Goal: Information Seeking & Learning: Learn about a topic

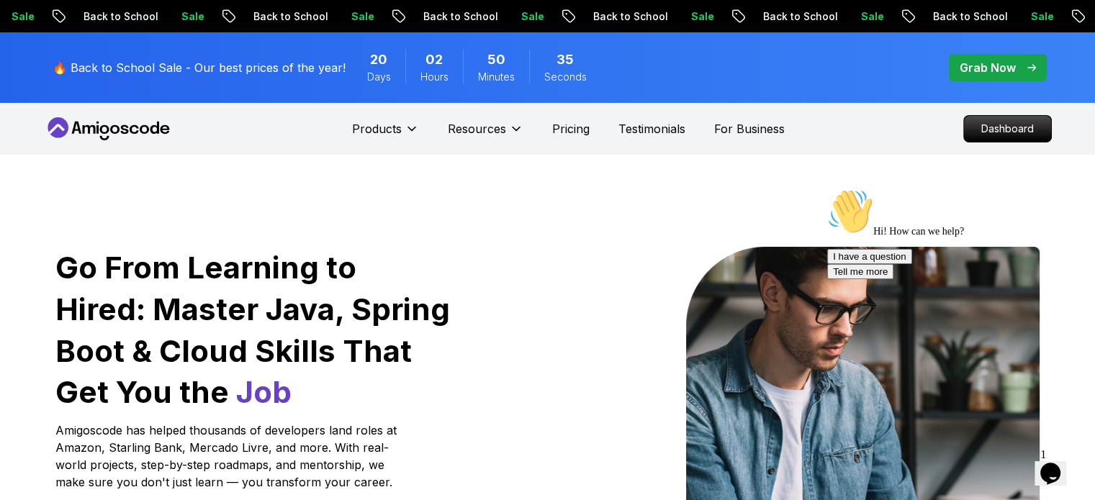
click at [982, 123] on p "Dashboard" at bounding box center [1007, 129] width 87 height 26
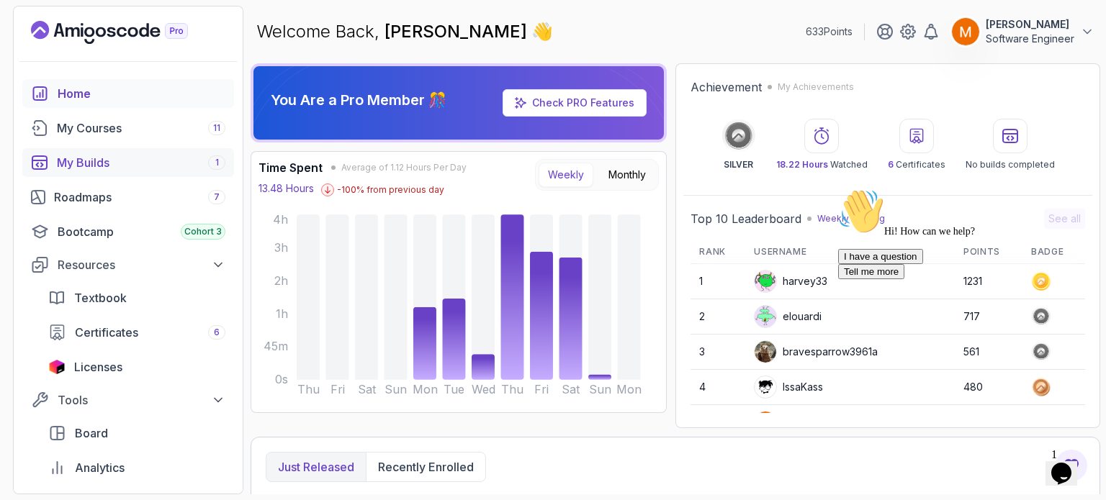
click at [114, 169] on div "My Builds 1" at bounding box center [141, 162] width 168 height 17
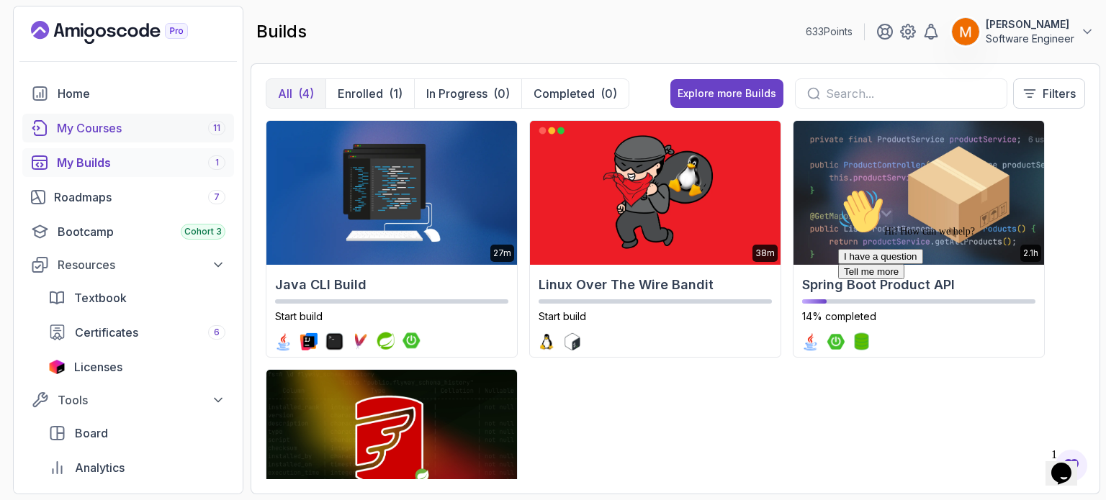
click at [113, 136] on div "My Courses 11" at bounding box center [141, 127] width 168 height 17
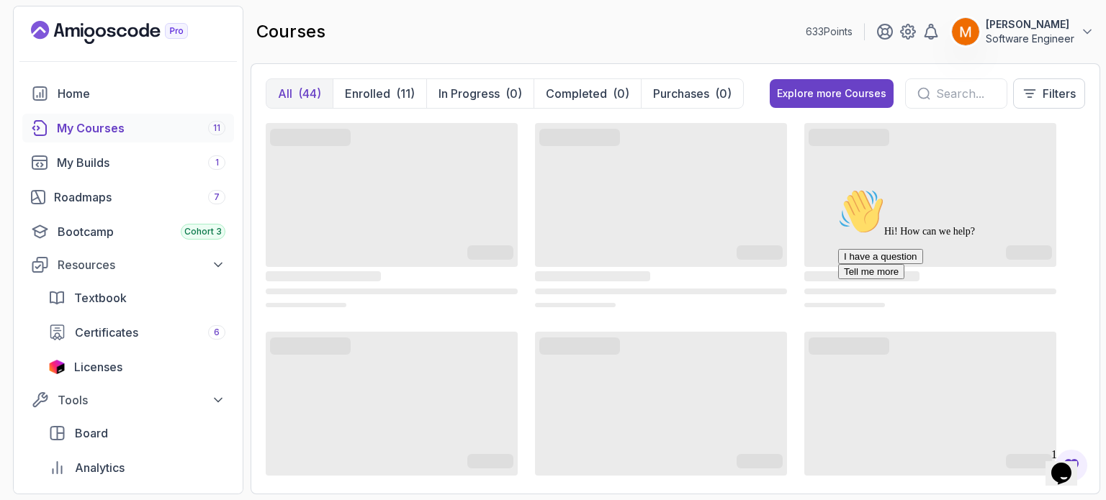
click at [838, 189] on icon "Chat attention grabber" at bounding box center [838, 189] width 0 height 0
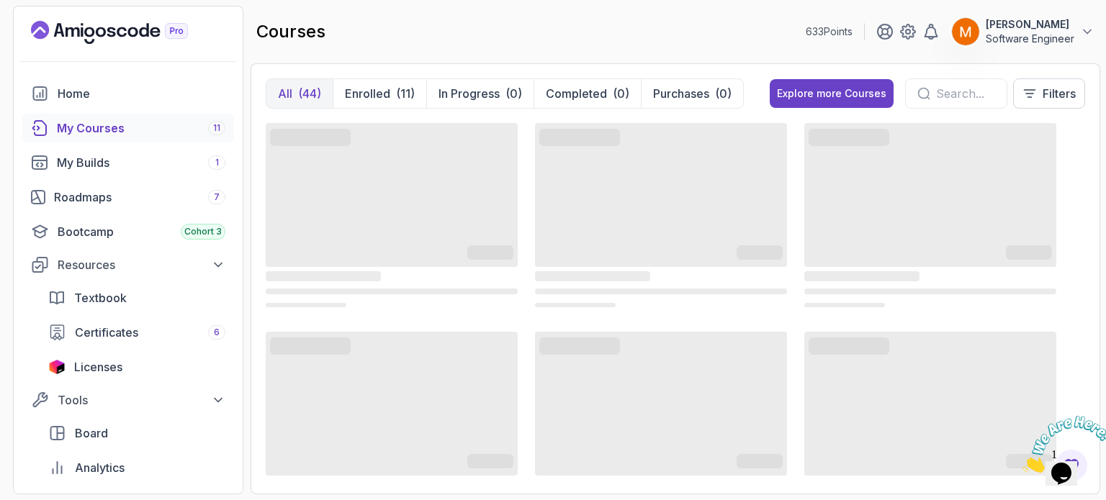
click at [1022, 463] on icon "Close" at bounding box center [1022, 469] width 0 height 12
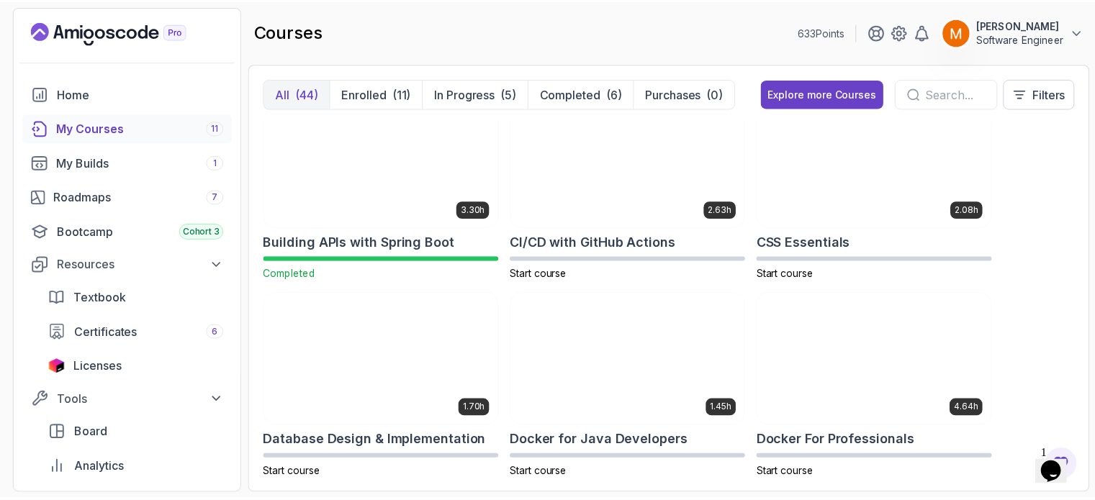
scroll to position [227, 0]
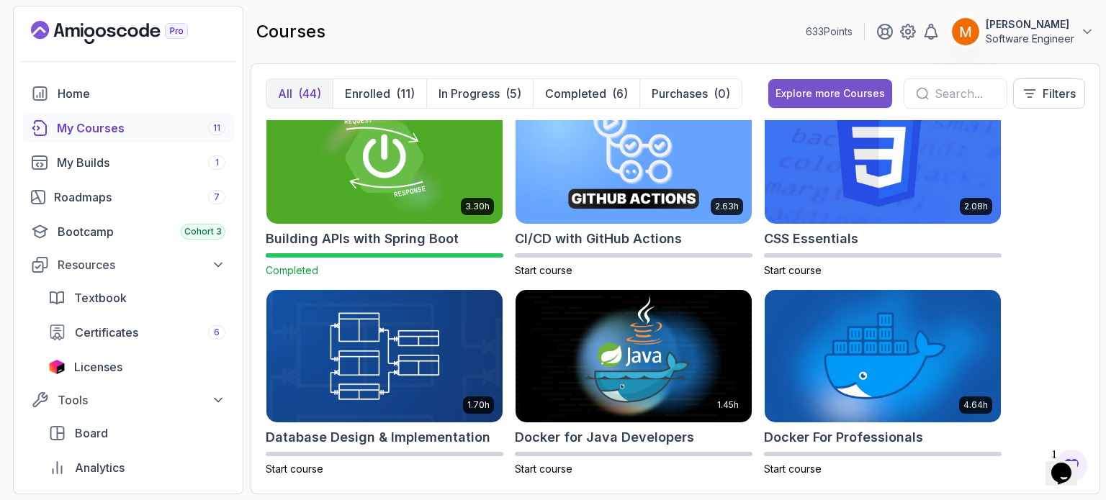
click at [811, 88] on div "Explore more Courses" at bounding box center [829, 93] width 109 height 14
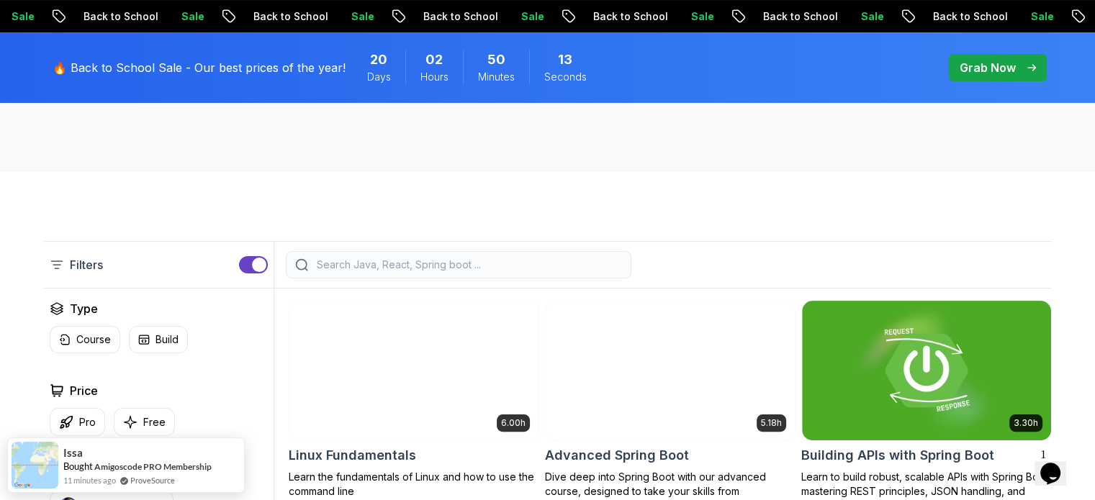
scroll to position [256, 0]
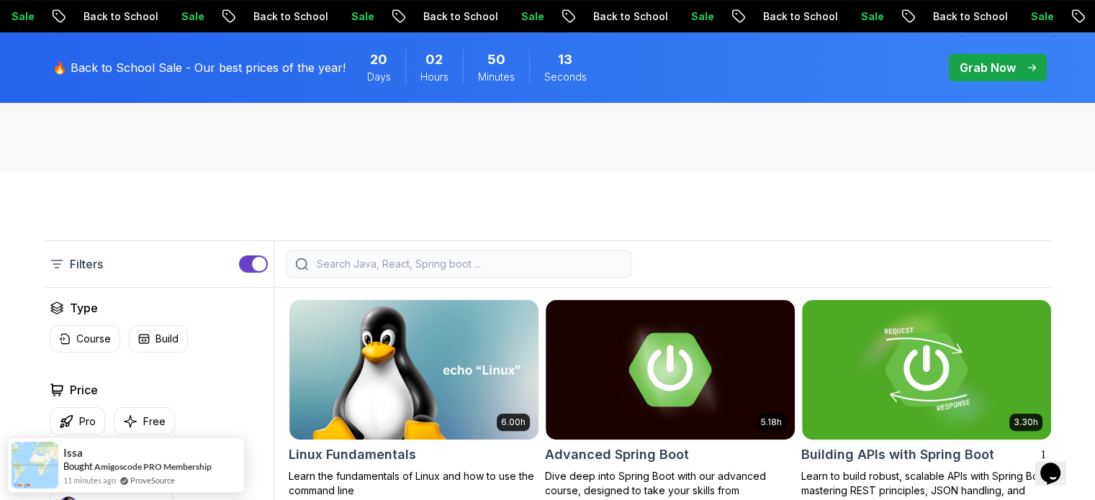
click at [548, 274] on div at bounding box center [459, 264] width 346 height 27
click at [0, 0] on div at bounding box center [0, 0] width 0 height 0
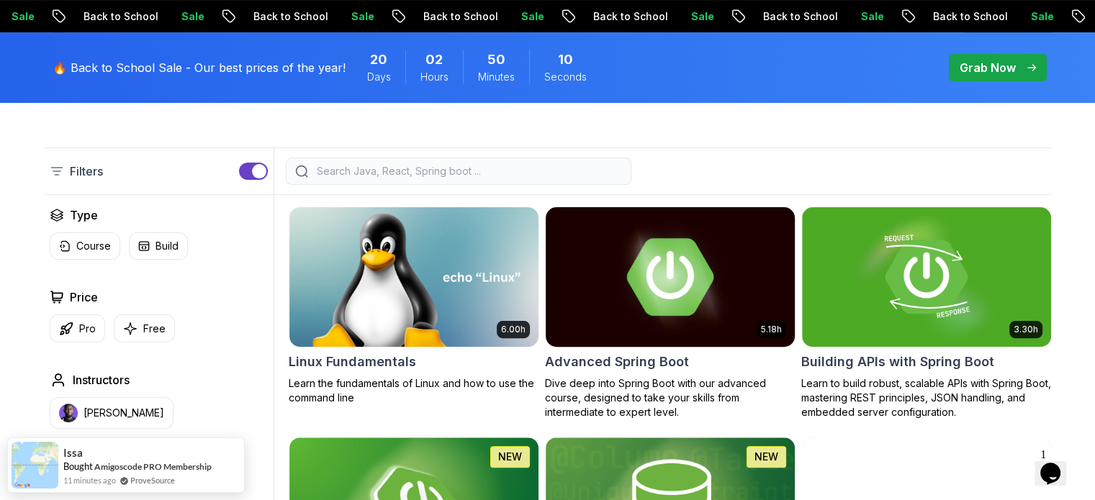
scroll to position [351, 0]
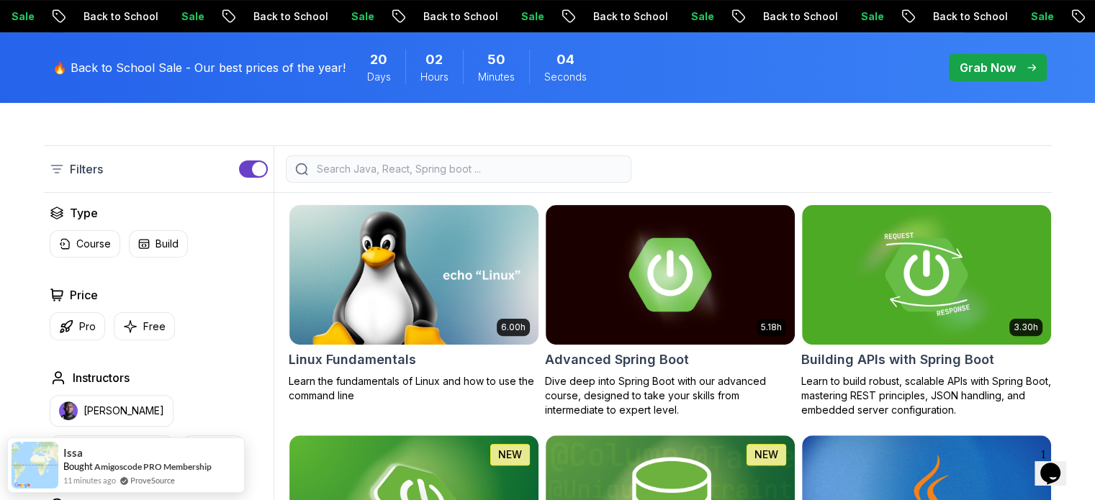
click at [503, 167] on input "search" at bounding box center [468, 169] width 308 height 14
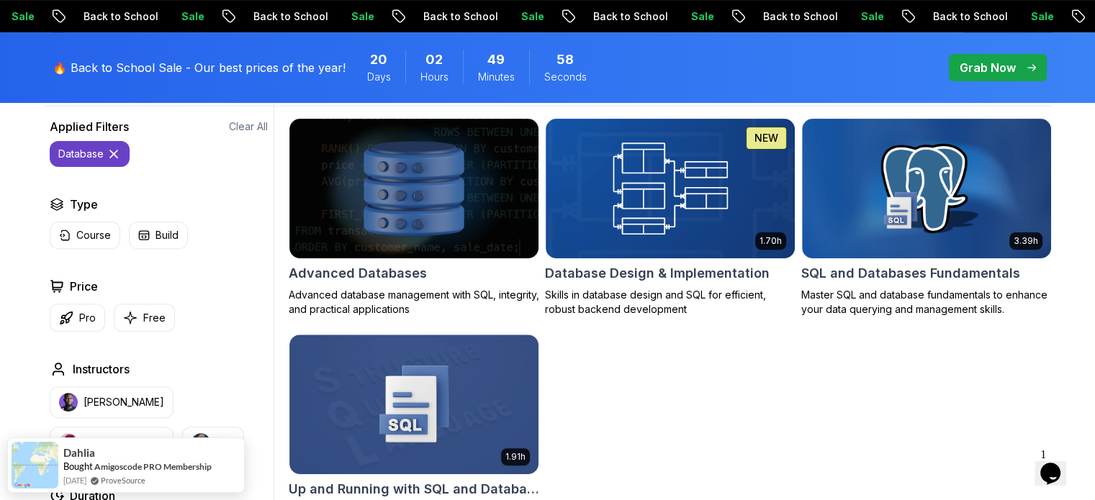
scroll to position [492, 0]
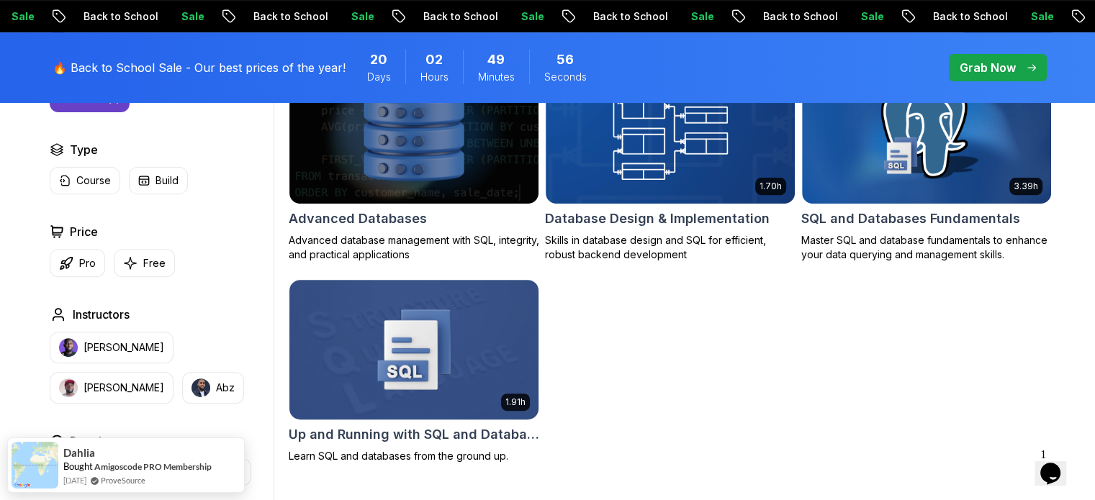
type input "database"
click at [455, 437] on h2 "Up and Running with SQL and Databases" at bounding box center [414, 435] width 251 height 20
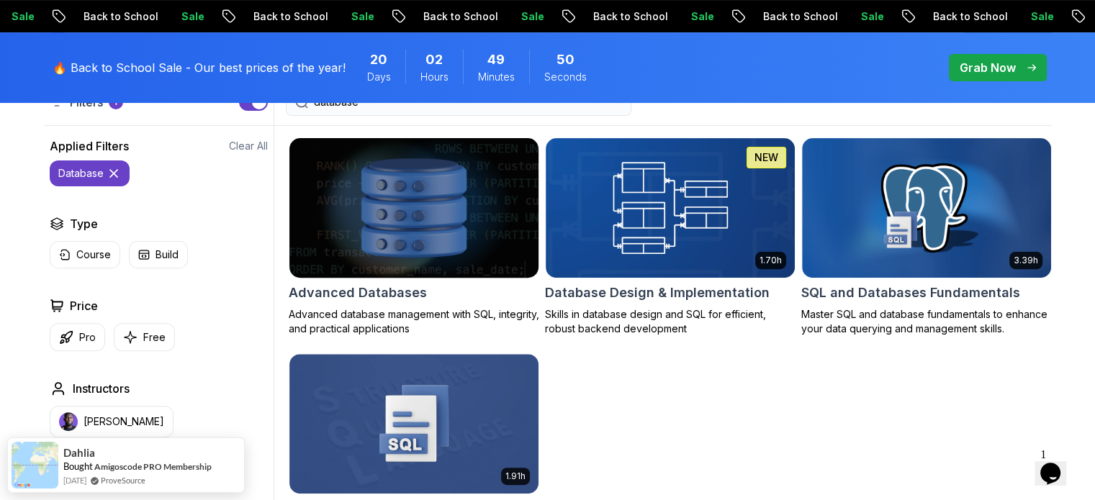
scroll to position [418, 0]
click at [415, 292] on h2 "Advanced Databases" at bounding box center [358, 293] width 138 height 20
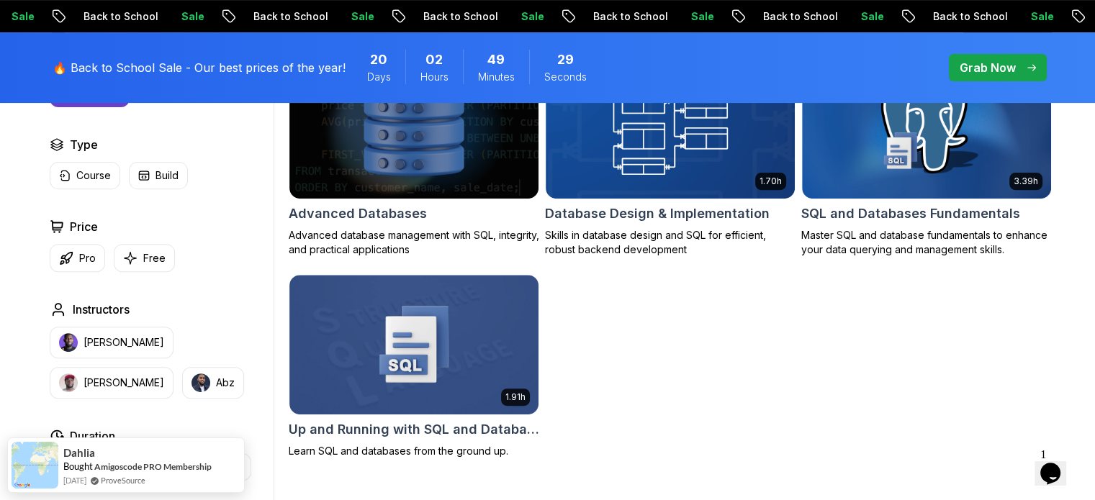
scroll to position [498, 0]
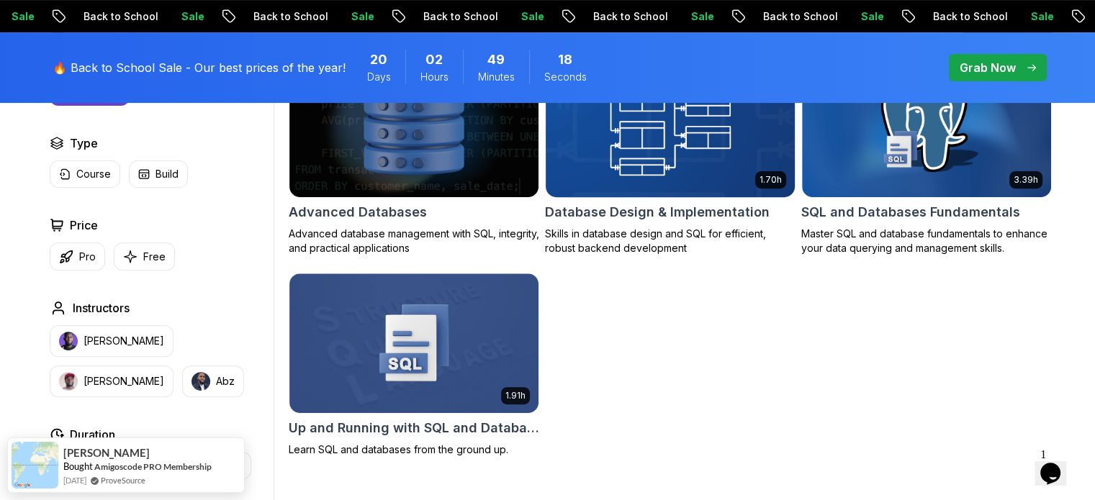
click at [636, 244] on p "Skills in database design and SQL for efficient, robust backend development" at bounding box center [670, 241] width 251 height 29
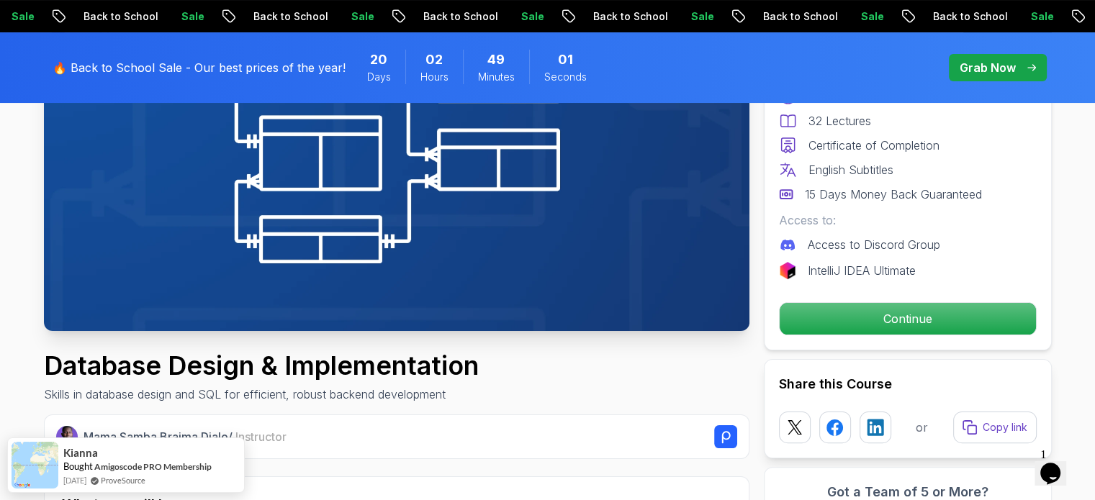
scroll to position [256, 0]
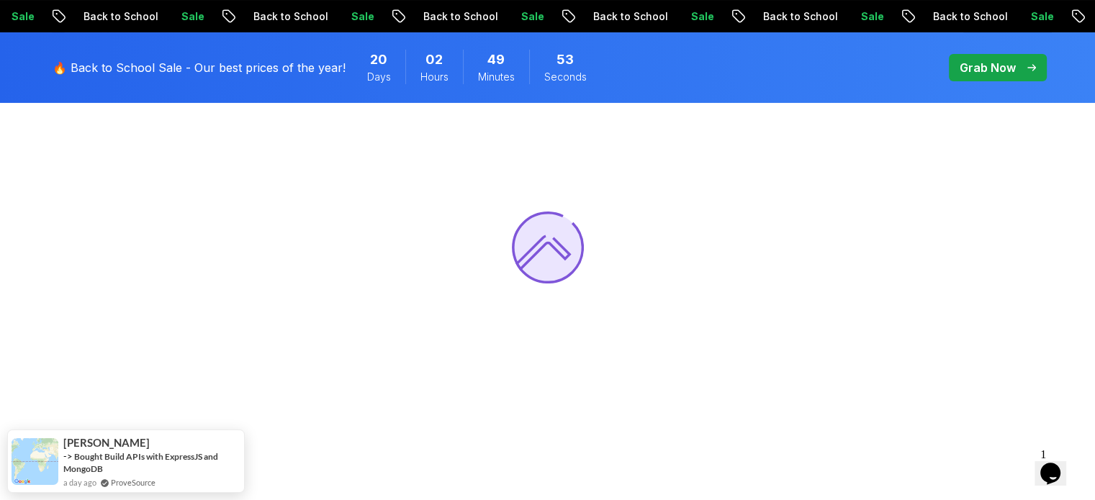
scroll to position [164, 0]
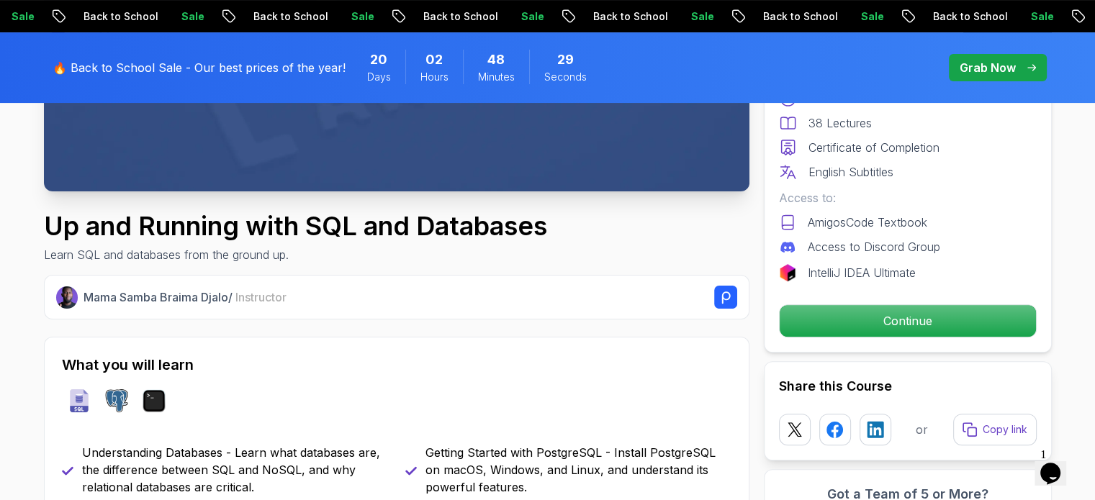
scroll to position [435, 0]
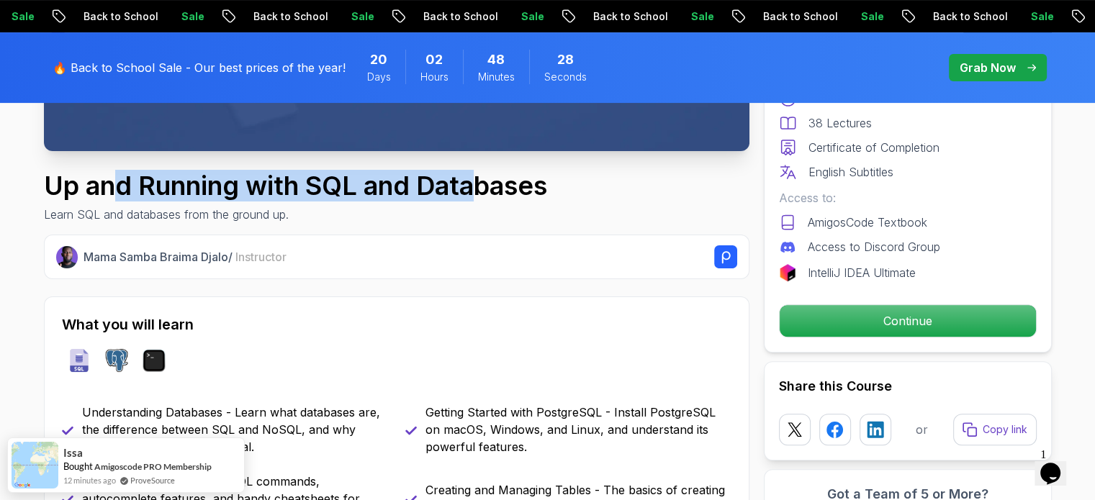
drag, startPoint x: 109, startPoint y: 179, endPoint x: 484, endPoint y: 192, distance: 376.0
click at [484, 192] on h1 "Up and Running with SQL and Databases" at bounding box center [295, 185] width 503 height 29
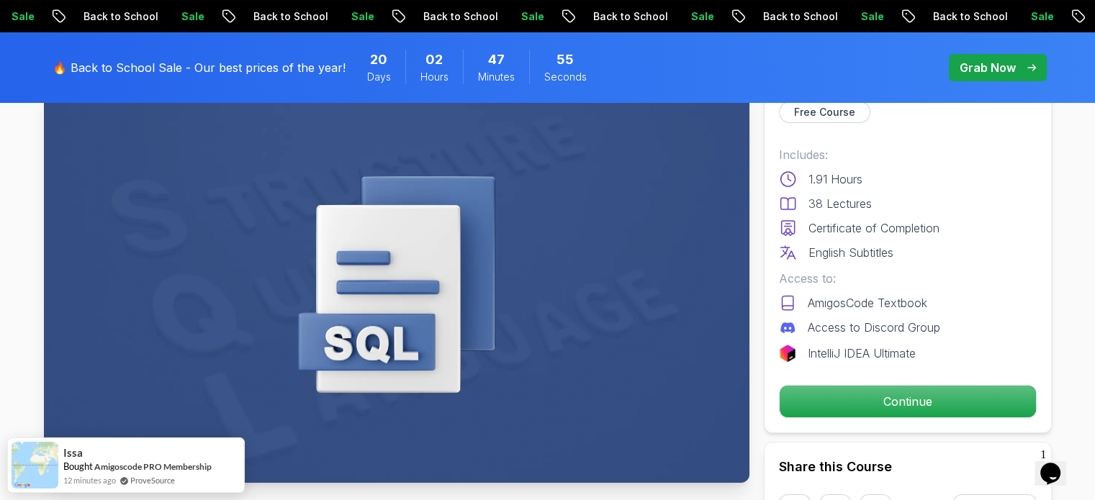
scroll to position [0, 0]
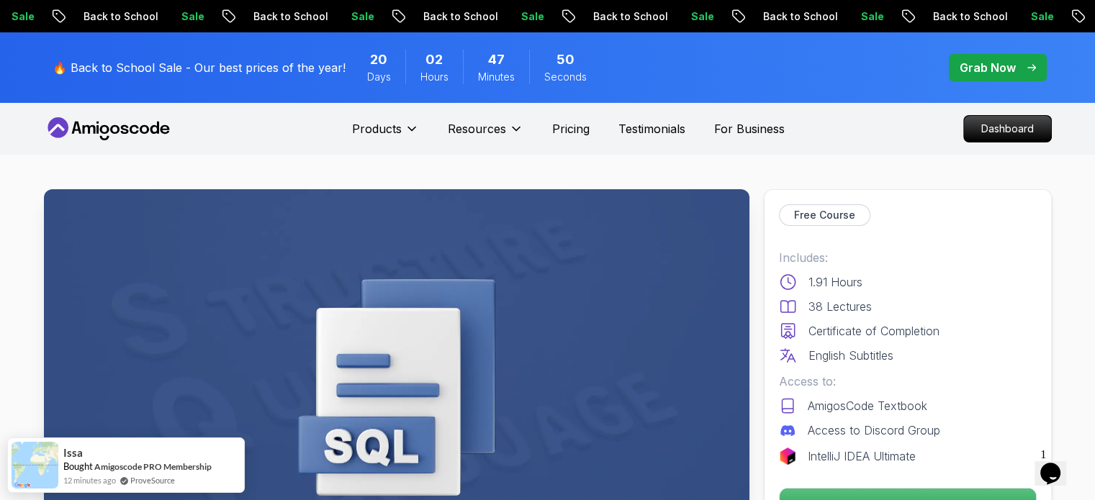
click at [104, 117] on icon at bounding box center [109, 128] width 130 height 23
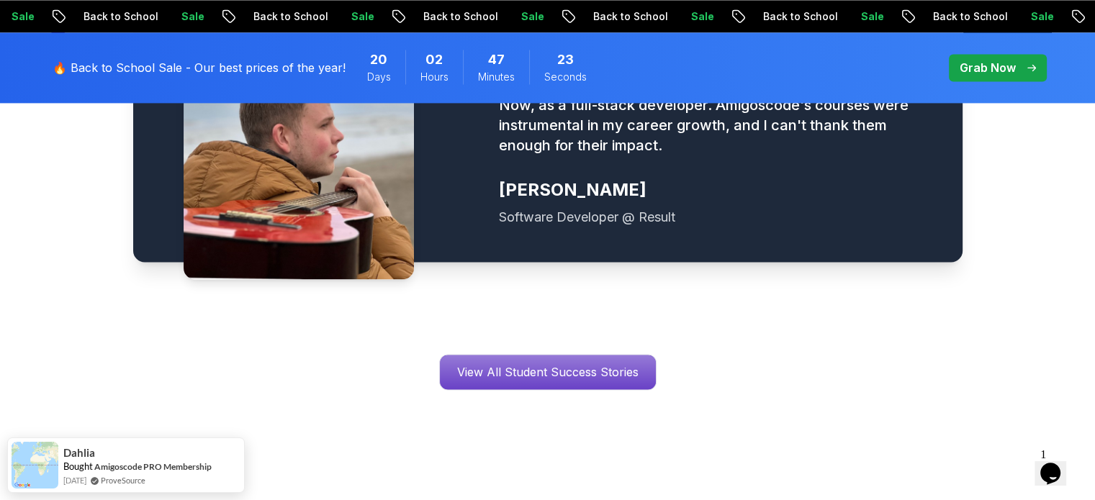
scroll to position [2233, 0]
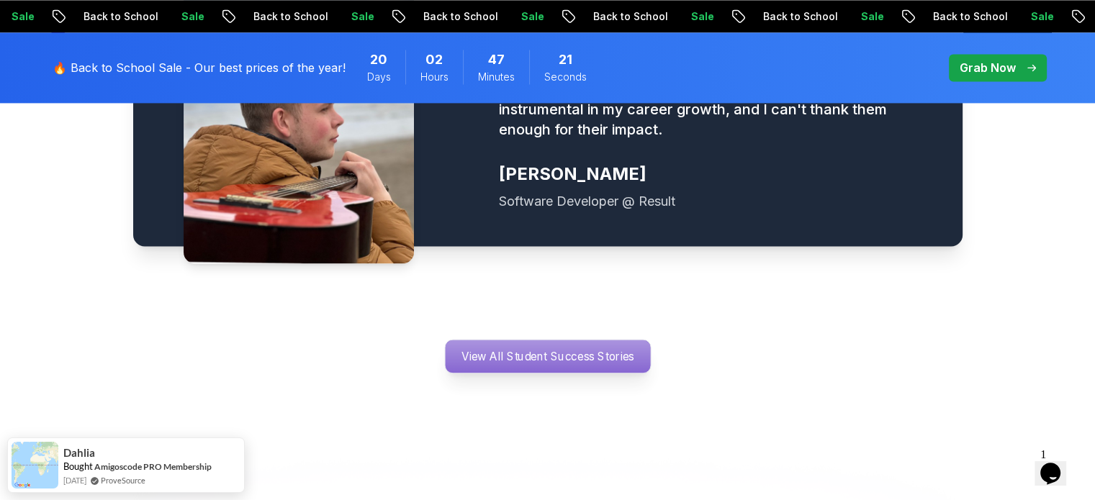
click at [464, 340] on p "View All Student Success Stories" at bounding box center [547, 356] width 205 height 33
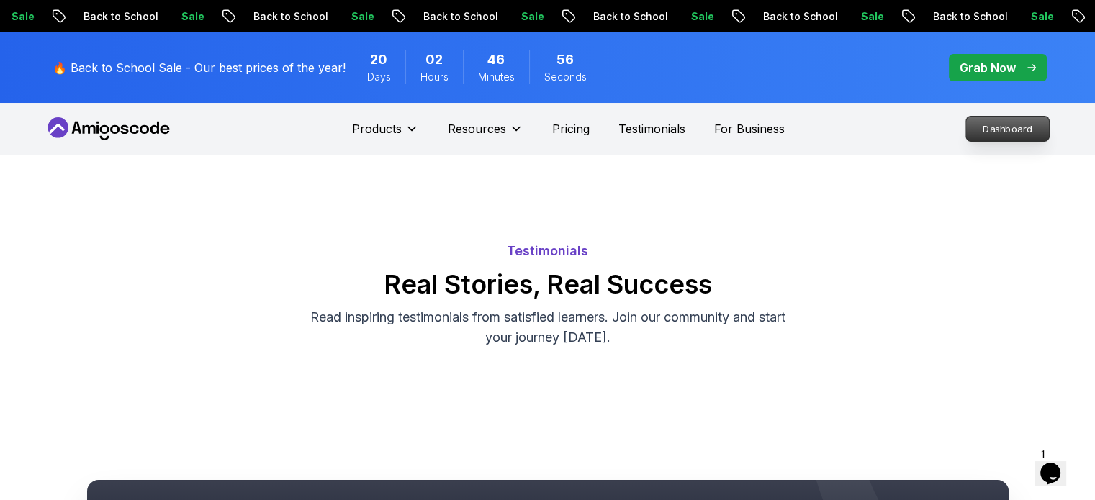
click at [979, 136] on p "Dashboard" at bounding box center [1007, 129] width 83 height 24
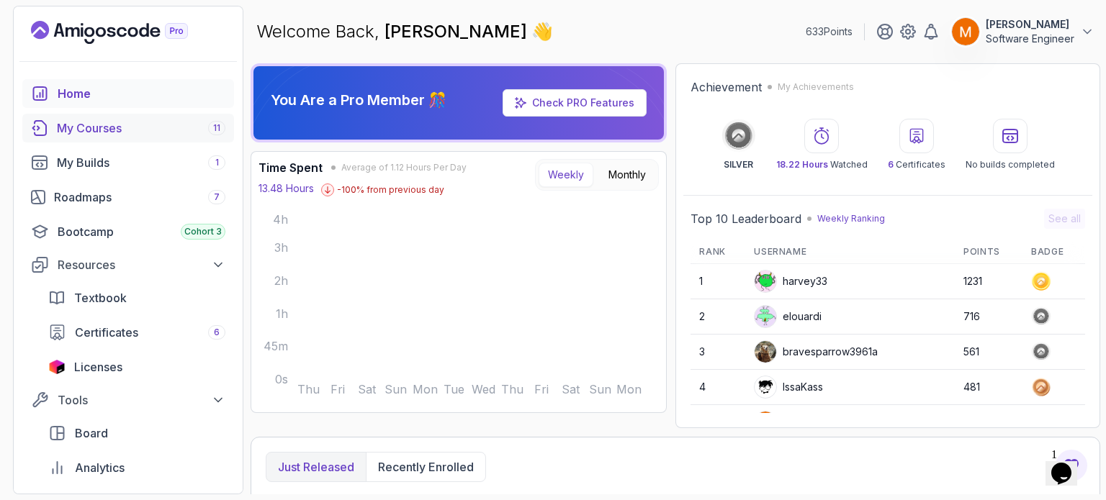
click at [112, 132] on div "My Courses 11" at bounding box center [141, 127] width 168 height 17
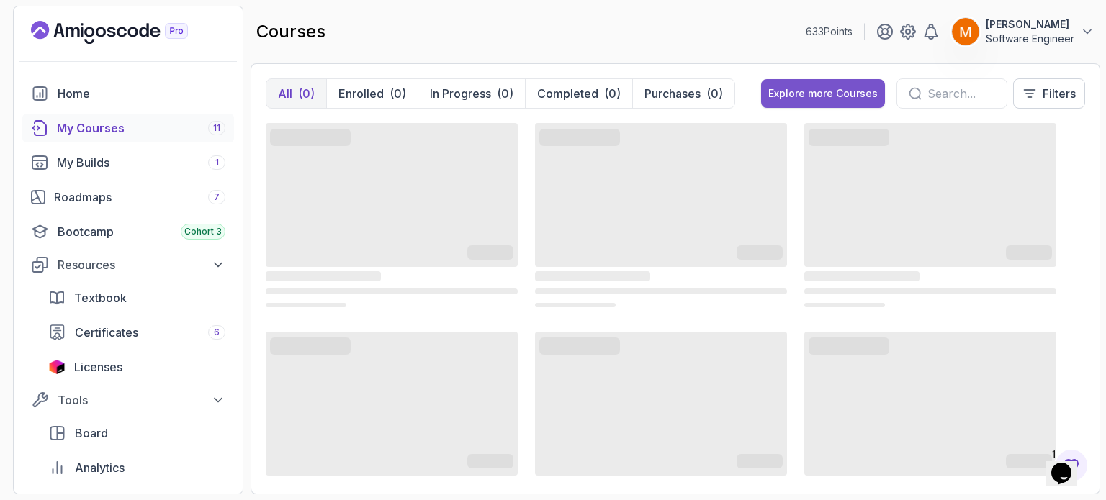
click at [769, 97] on div "Explore more Courses" at bounding box center [822, 93] width 109 height 14
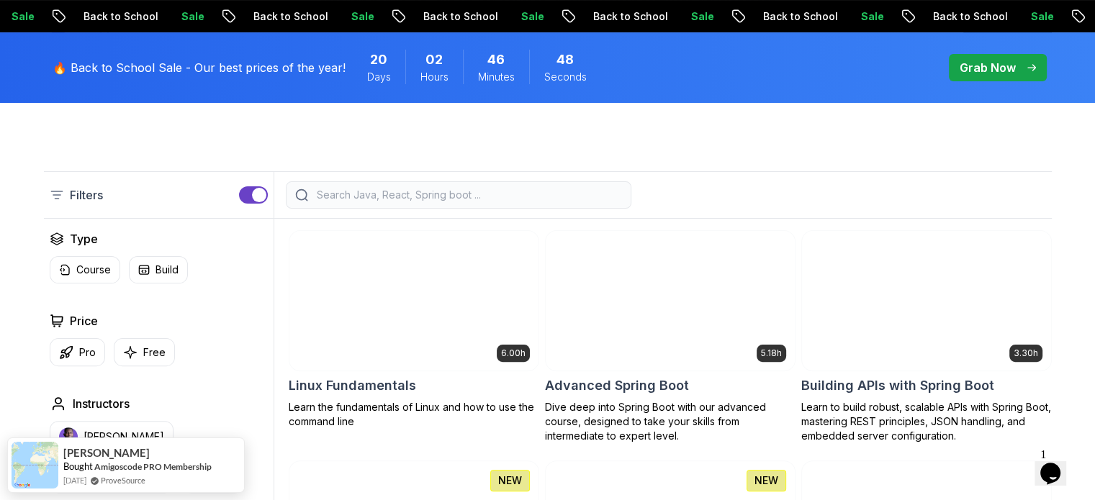
scroll to position [325, 0]
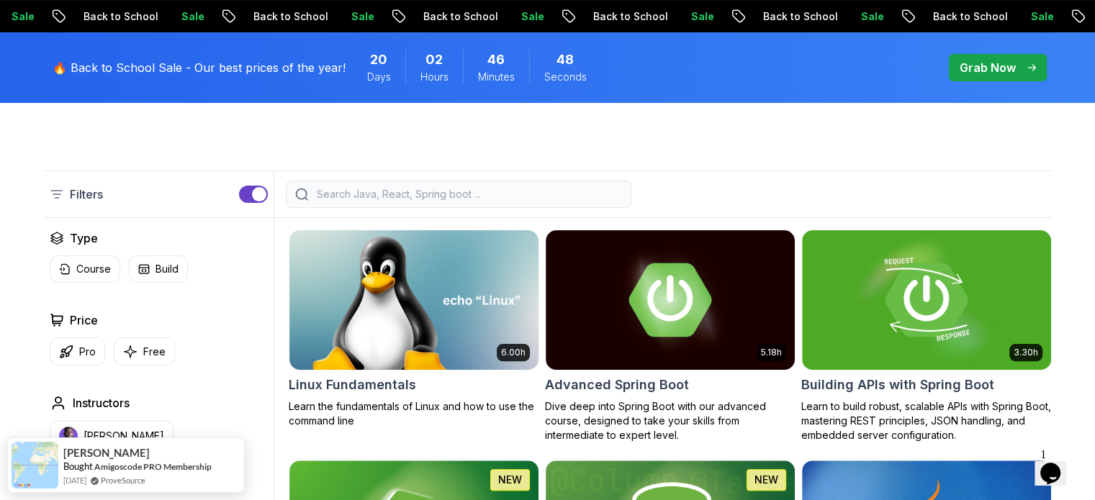
click at [556, 200] on input "search" at bounding box center [468, 194] width 308 height 14
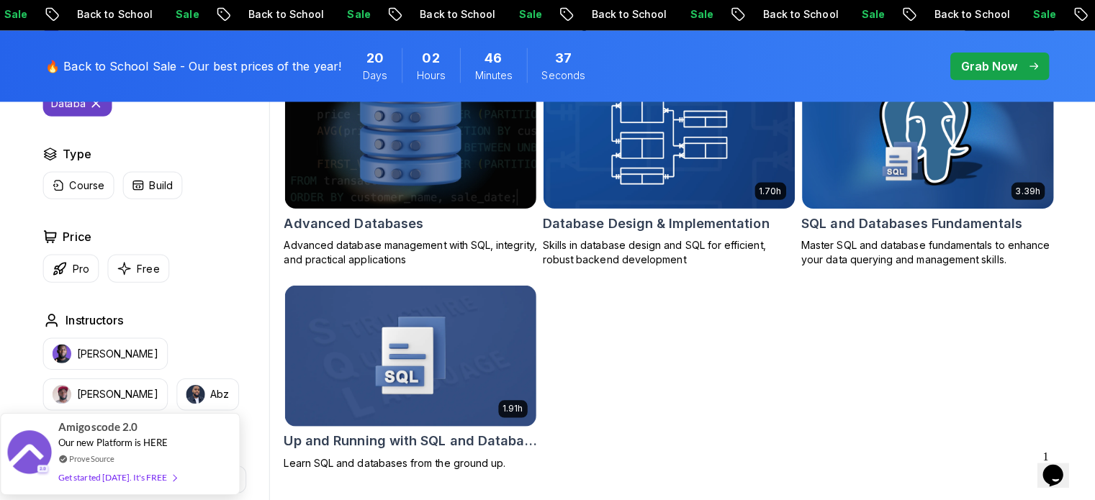
scroll to position [487, 0]
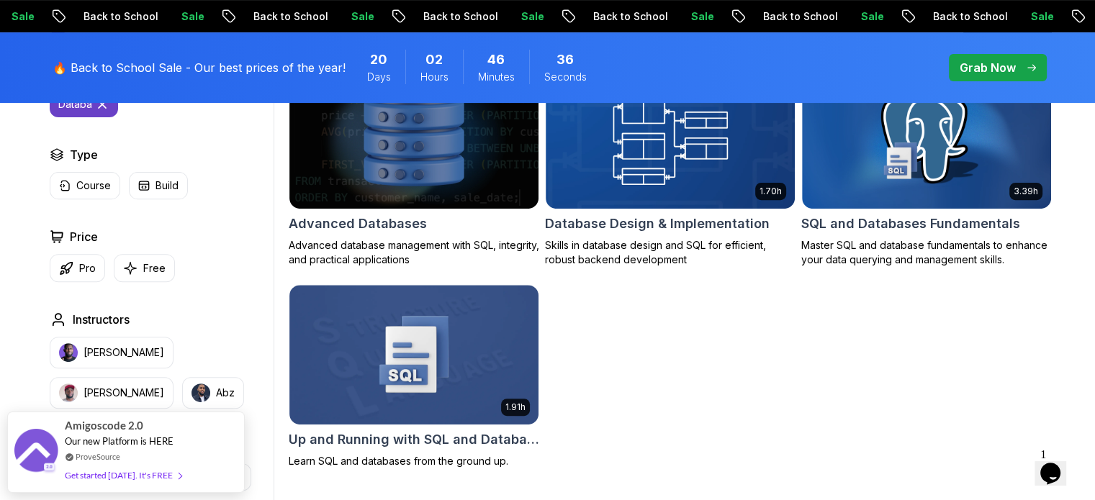
type input "databa"
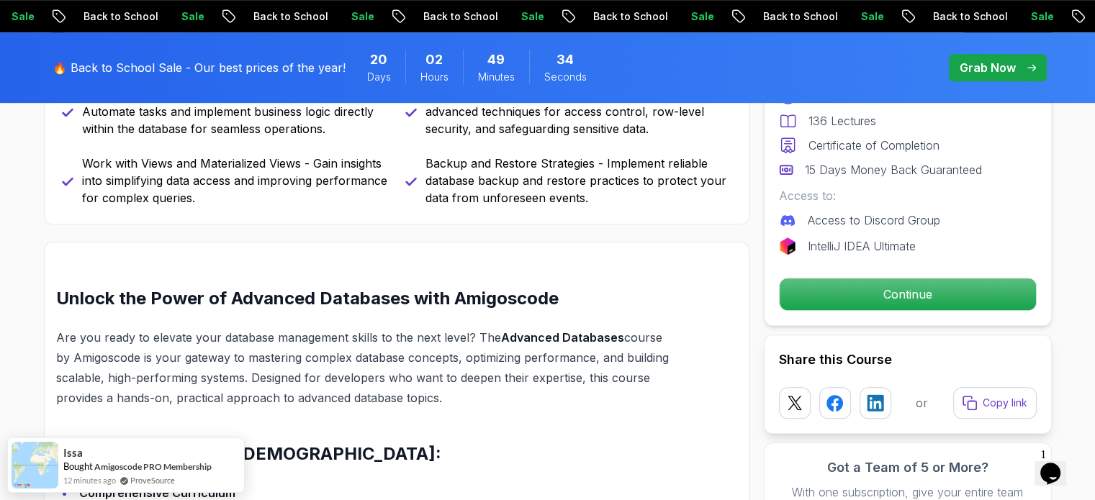
scroll to position [870, 0]
